Goal: Task Accomplishment & Management: Use online tool/utility

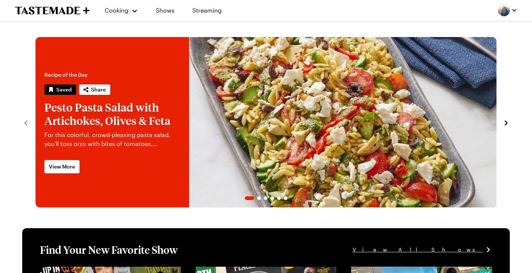
click at [506, 11] on img "button" at bounding box center [504, 10] width 12 height 12
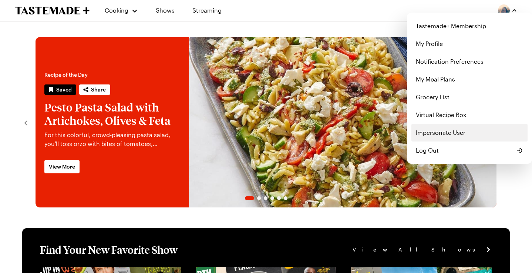
click at [438, 131] on button "Impersonate User" at bounding box center [469, 133] width 116 height 18
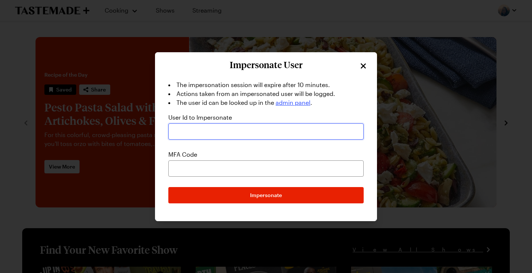
click at [190, 127] on input "text" at bounding box center [265, 131] width 195 height 16
click at [366, 65] on icon "Close" at bounding box center [363, 65] width 9 height 9
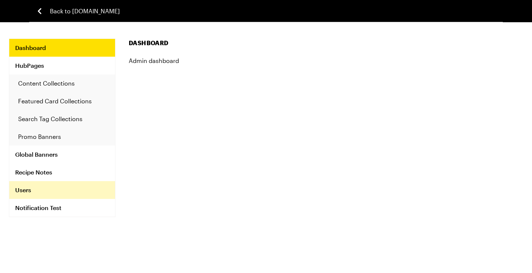
click at [35, 188] on link "Users" at bounding box center [62, 190] width 106 height 18
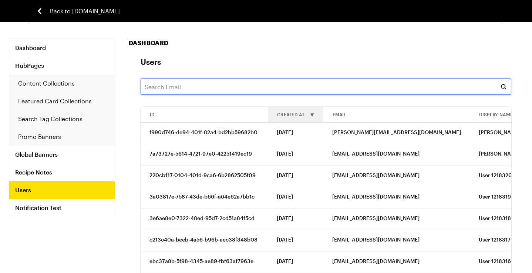
click at [174, 87] on input "text" at bounding box center [326, 86] width 371 height 16
paste input "santabarbaranative@gmail.com"
type input "santabarbaranative@gmail.com"
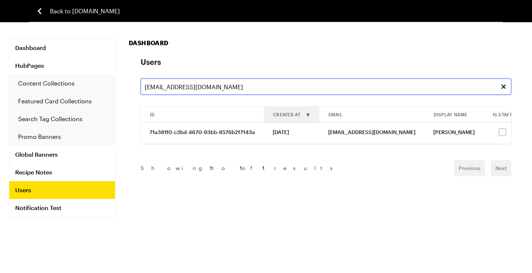
scroll to position [0, 70]
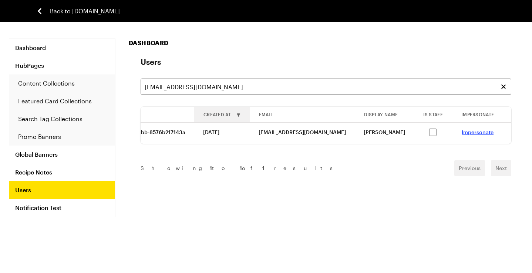
click at [466, 134] on link "Impersonate" at bounding box center [478, 132] width 32 height 6
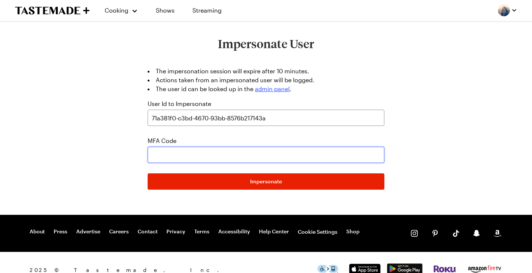
click at [216, 157] on input "text" at bounding box center [266, 154] width 237 height 16
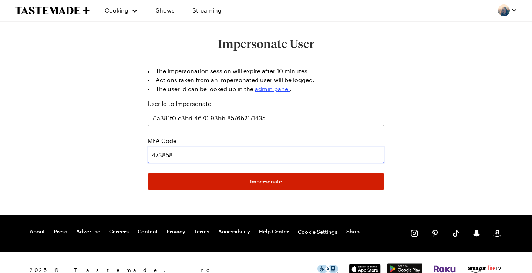
type input "473858"
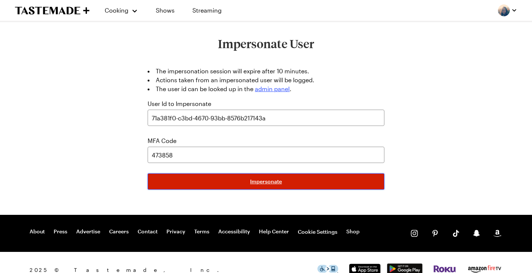
click at [313, 180] on button "Impersonate" at bounding box center [266, 181] width 237 height 16
